Goal: Obtain resource: Download file/media

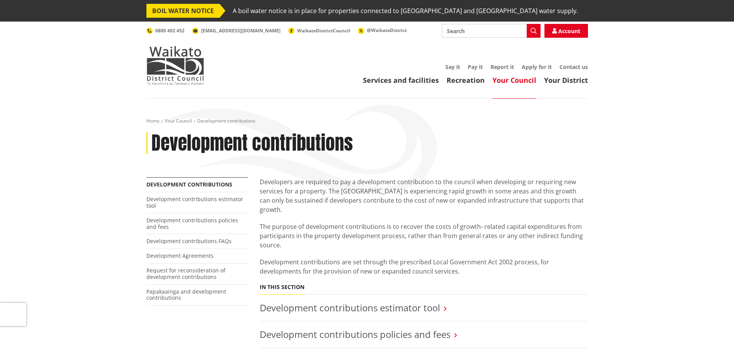
scroll to position [231, 0]
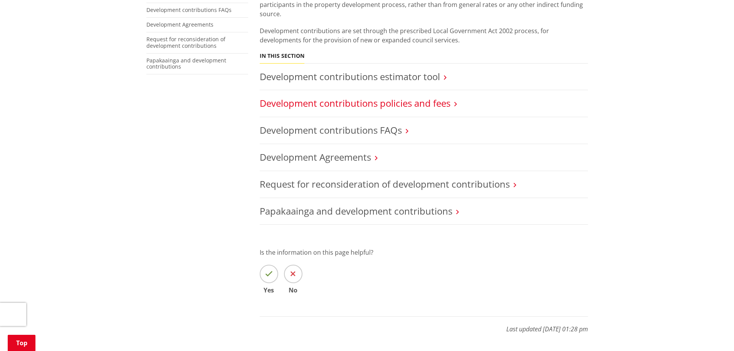
click at [346, 97] on link "Development contributions policies and fees" at bounding box center [355, 103] width 191 height 13
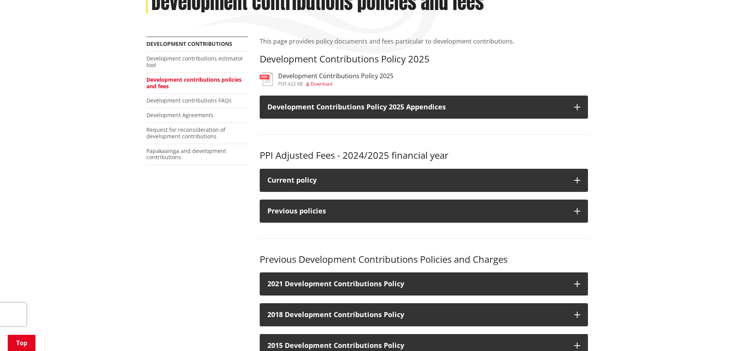
scroll to position [154, 0]
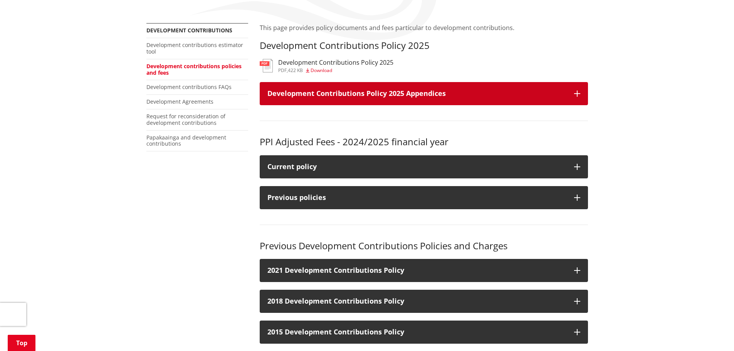
click at [384, 92] on h3 "Development Contributions Policy 2025 Appendices" at bounding box center [416, 94] width 299 height 8
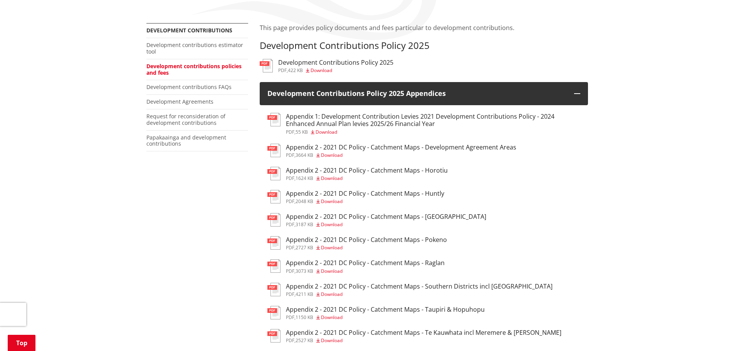
click at [401, 214] on h3 "Appendix 2 - 2021 DC Policy - Catchment Maps - [GEOGRAPHIC_DATA]" at bounding box center [386, 216] width 200 height 7
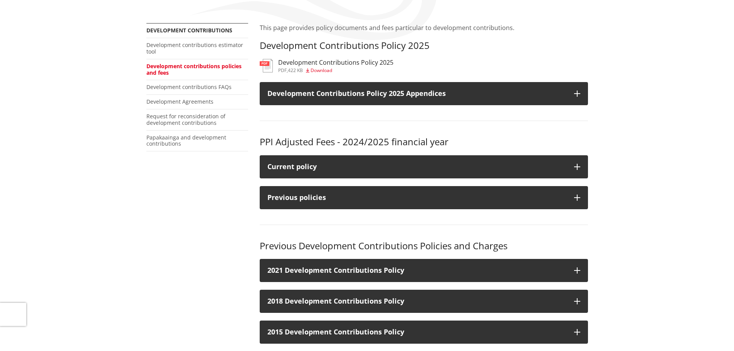
scroll to position [154, 0]
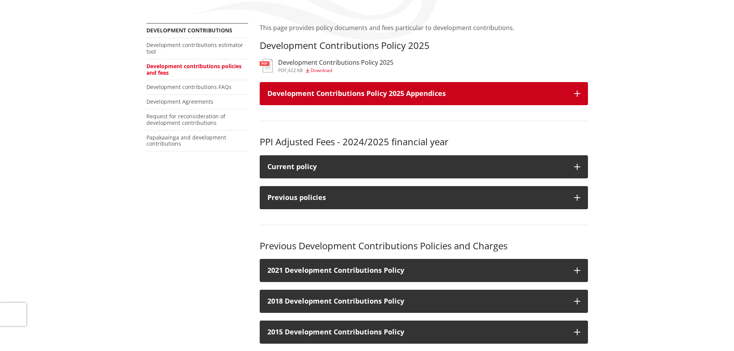
click at [578, 92] on icon "button" at bounding box center [577, 94] width 6 height 6
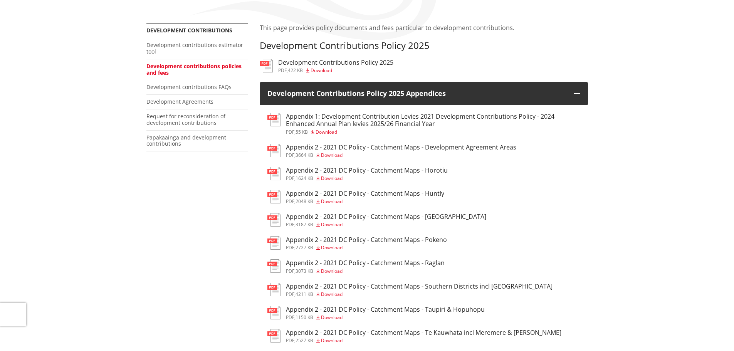
click at [387, 146] on h3 "Appendix 2 - 2021 DC Policy - Catchment Maps - Development Agreement Areas" at bounding box center [401, 147] width 230 height 7
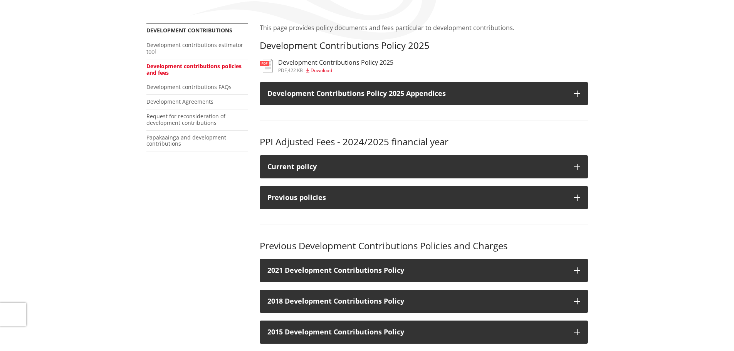
scroll to position [154, 0]
